Goal: Task Accomplishment & Management: Manage account settings

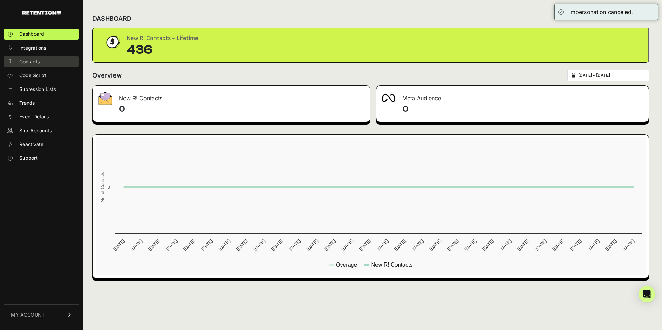
click at [29, 63] on span "Contacts" at bounding box center [29, 61] width 20 height 7
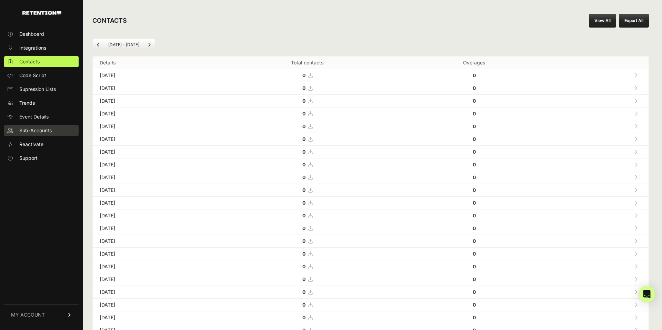
click at [38, 133] on span "Sub-Accounts" at bounding box center [35, 130] width 32 height 7
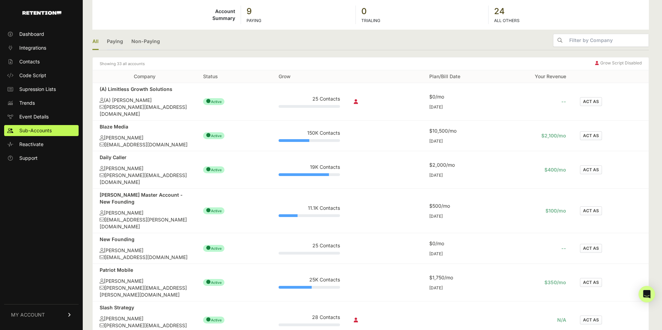
scroll to position [67, 0]
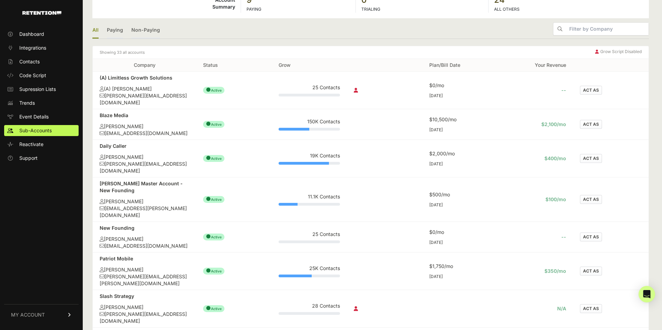
click at [588, 195] on button "ACT AS" at bounding box center [591, 199] width 22 height 9
